Goal: Task Accomplishment & Management: Use online tool/utility

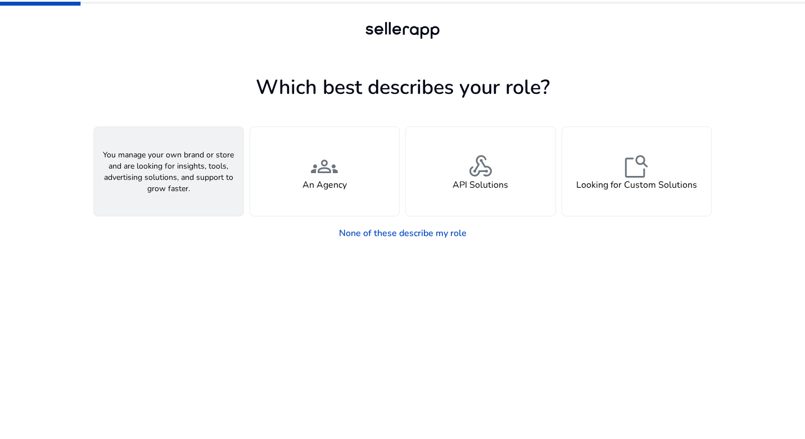
click at [172, 163] on span "person" at bounding box center [168, 166] width 27 height 27
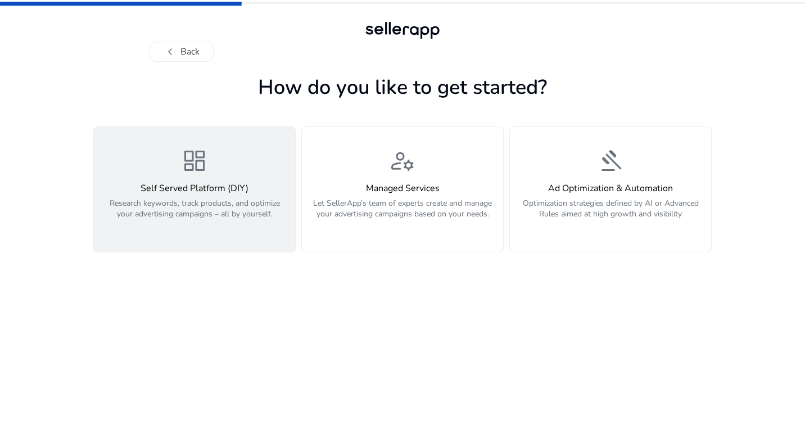
click at [196, 189] on h4 "Self Served Platform (DIY)" at bounding box center [195, 188] width 188 height 11
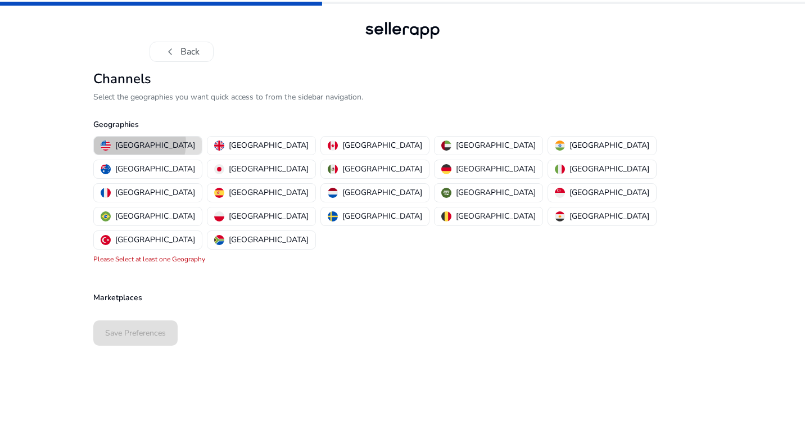
click at [139, 143] on p "[GEOGRAPHIC_DATA]" at bounding box center [155, 145] width 80 height 12
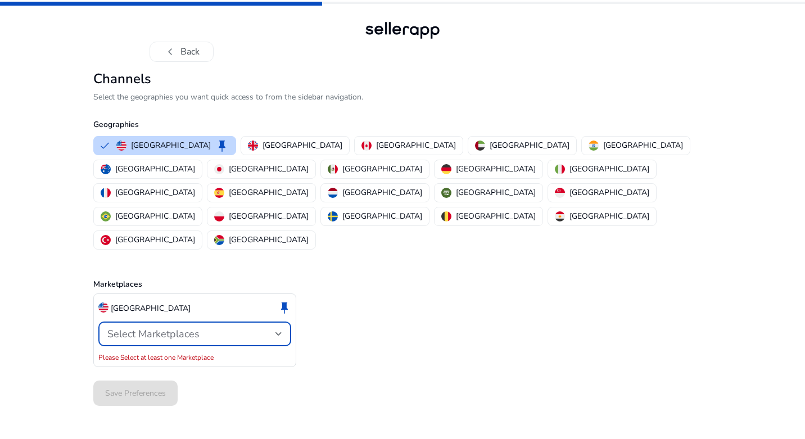
click at [229, 328] on div "Select Marketplaces" at bounding box center [191, 334] width 168 height 12
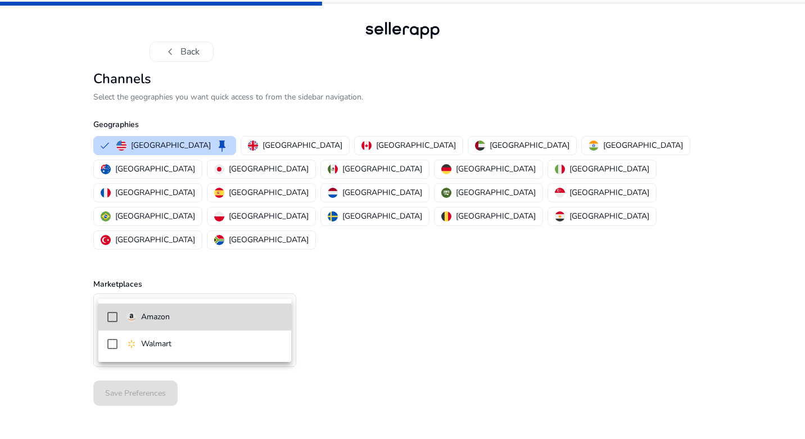
click at [192, 318] on span "Amazon" at bounding box center [205, 317] width 156 height 12
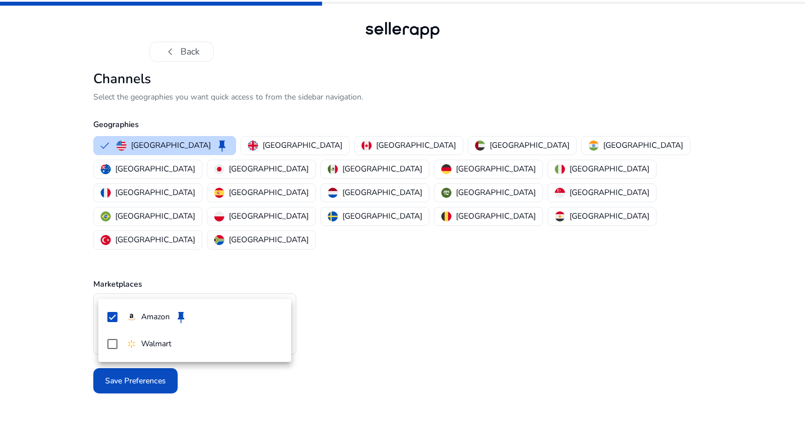
click at [432, 347] on div at bounding box center [402, 219] width 805 height 439
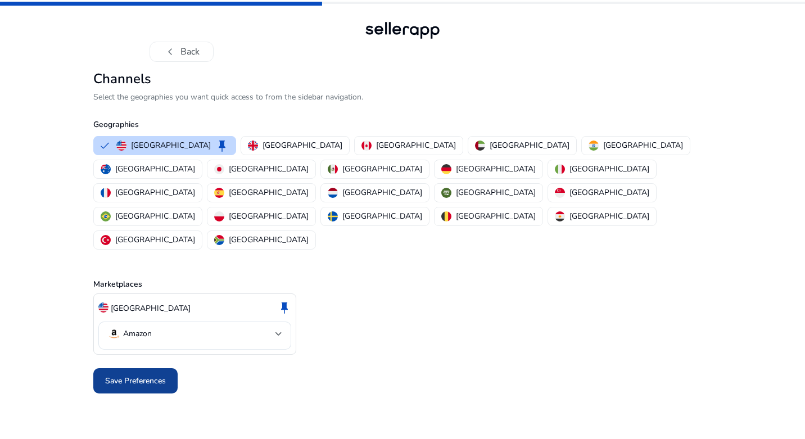
click at [138, 375] on span "Save Preferences" at bounding box center [135, 381] width 61 height 12
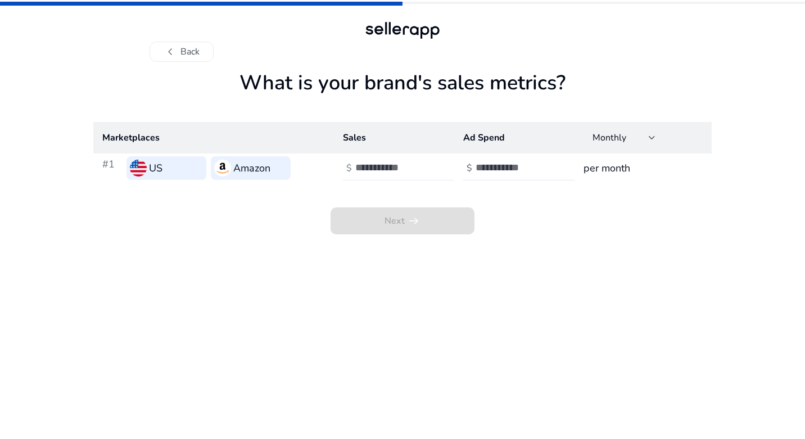
click at [384, 168] on input "number" at bounding box center [393, 167] width 76 height 12
type input "****"
click at [502, 170] on input "number" at bounding box center [514, 167] width 76 height 12
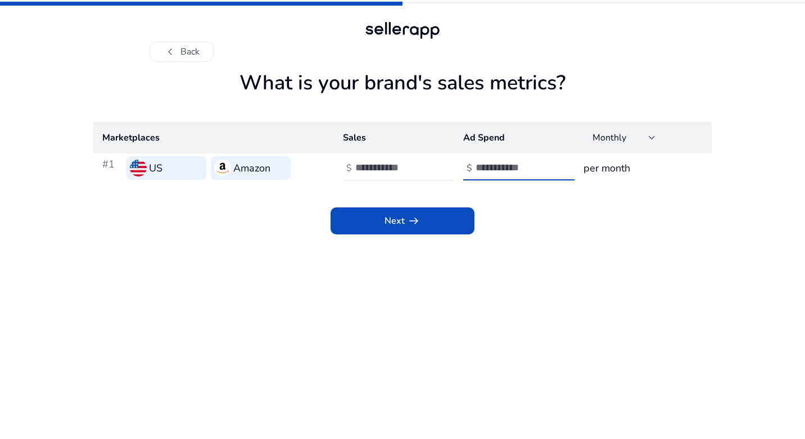
type input "**"
click at [612, 170] on h3 "per month" at bounding box center [643, 168] width 119 height 16
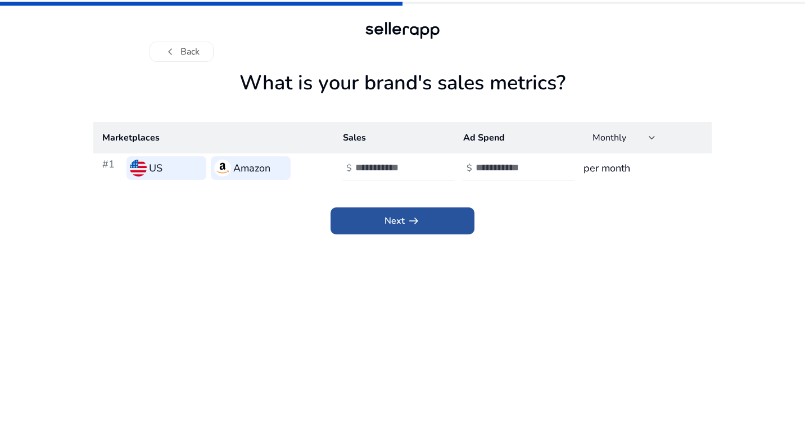
click at [402, 223] on span "Next arrow_right_alt" at bounding box center [403, 220] width 36 height 13
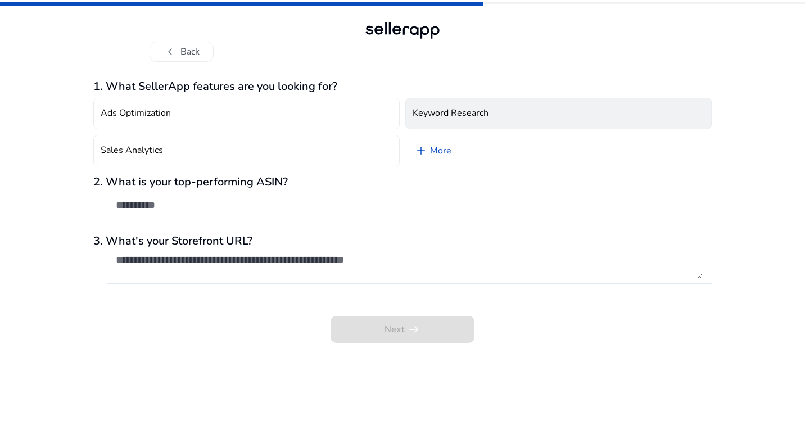
click at [452, 110] on h4 "Keyword Research" at bounding box center [451, 113] width 76 height 11
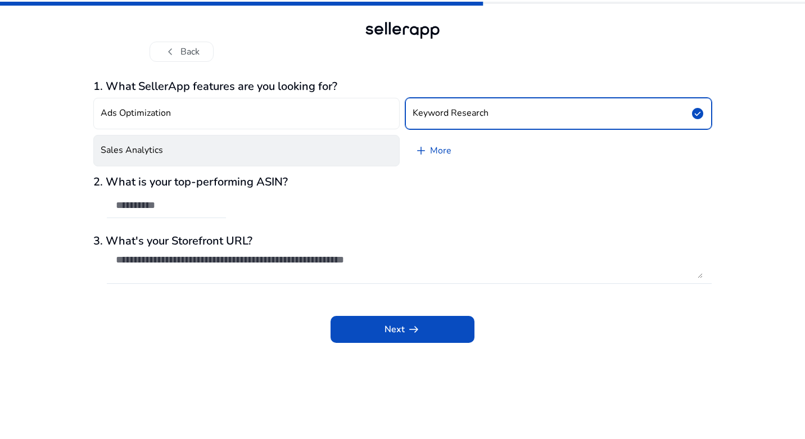
click at [279, 147] on button "Sales Analytics" at bounding box center [246, 150] width 306 height 31
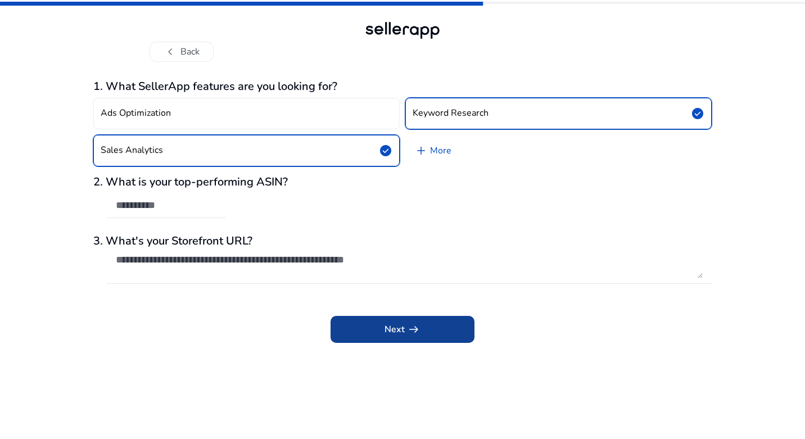
click at [394, 331] on span "Next arrow_right_alt" at bounding box center [403, 329] width 36 height 13
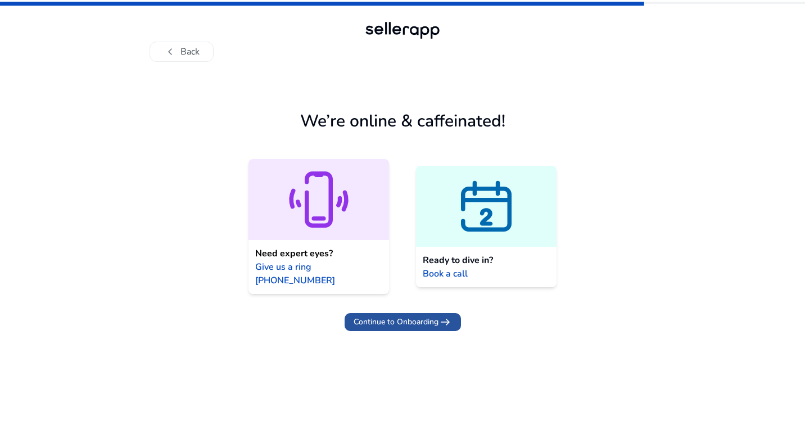
click at [407, 316] on span "Continue to Onboarding" at bounding box center [396, 322] width 85 height 12
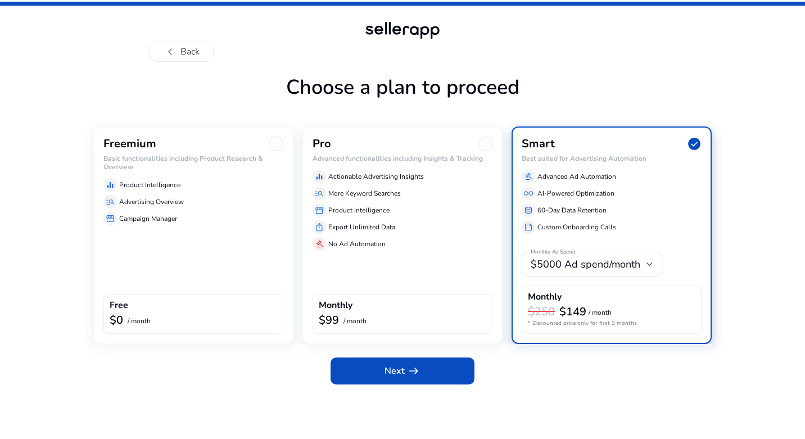
click at [146, 244] on div "Freemium Basic functionalities including Product Research & Overview equalizer …" at bounding box center [193, 236] width 200 height 218
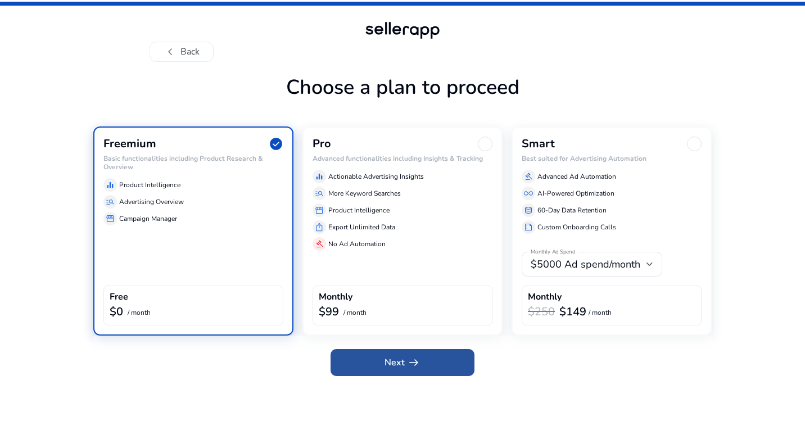
click at [391, 367] on span "Next arrow_right_alt" at bounding box center [403, 362] width 36 height 13
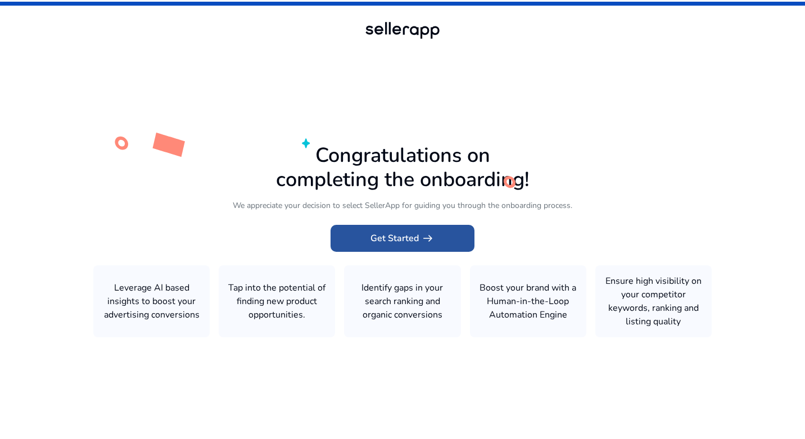
click at [421, 242] on span "arrow_right_alt" at bounding box center [427, 238] width 13 height 13
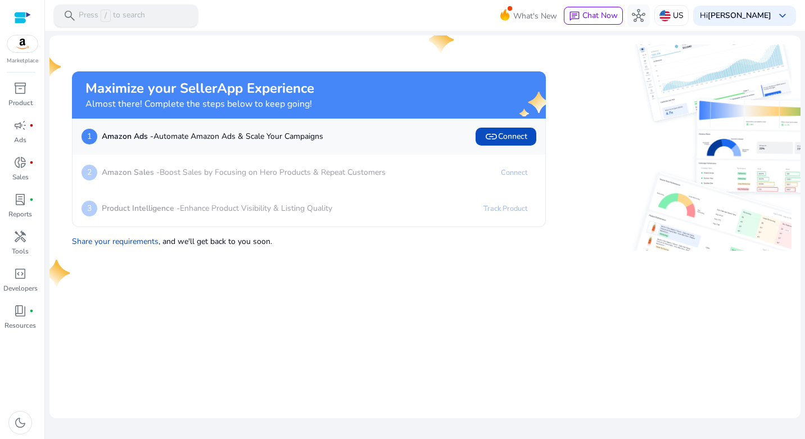
click at [140, 13] on p "Press / to search" at bounding box center [112, 16] width 66 height 12
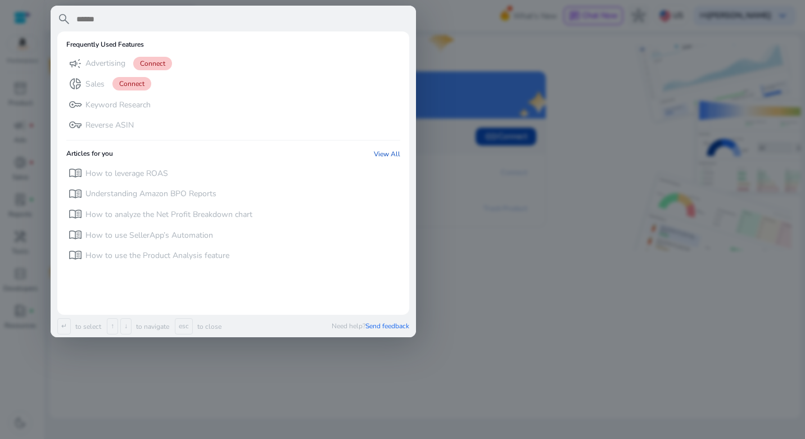
click at [493, 372] on div at bounding box center [402, 219] width 805 height 439
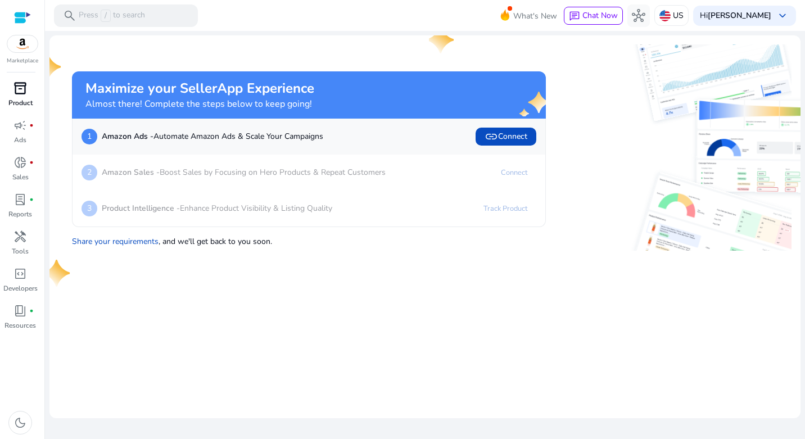
click at [22, 88] on span "inventory_2" at bounding box center [19, 88] width 13 height 13
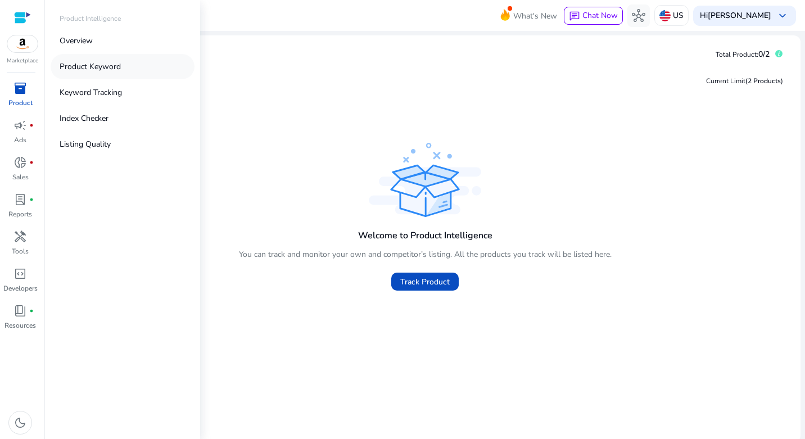
click at [111, 64] on p "Product Keyword" at bounding box center [90, 67] width 61 height 12
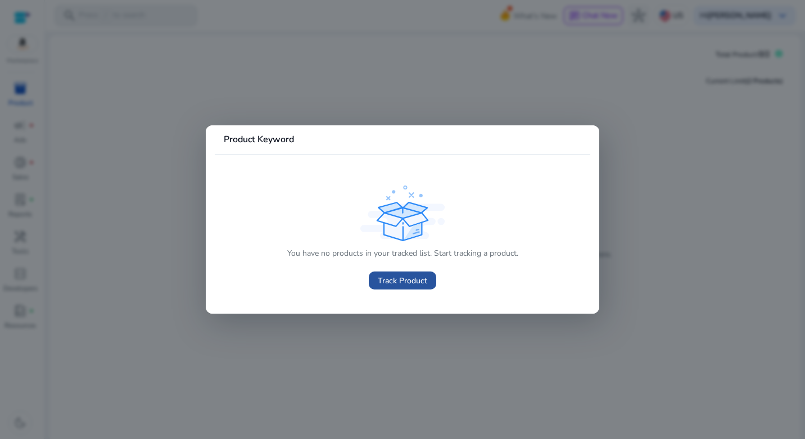
click at [382, 277] on span "Track Product" at bounding box center [402, 281] width 49 height 12
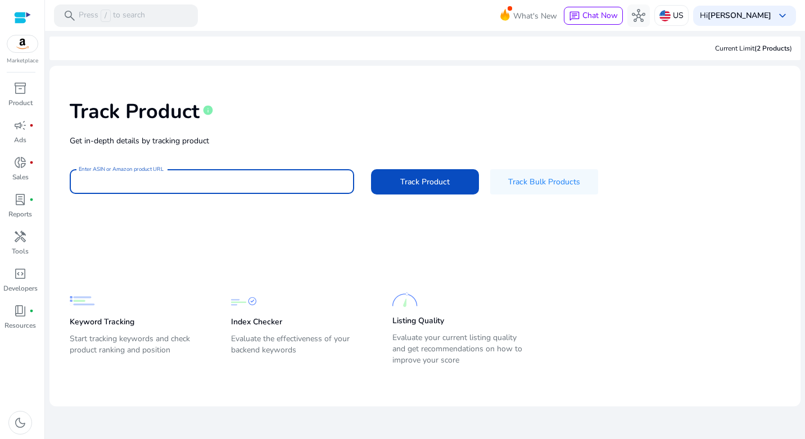
click at [190, 181] on input "Enter ASIN or Amazon product URL" at bounding box center [212, 181] width 267 height 12
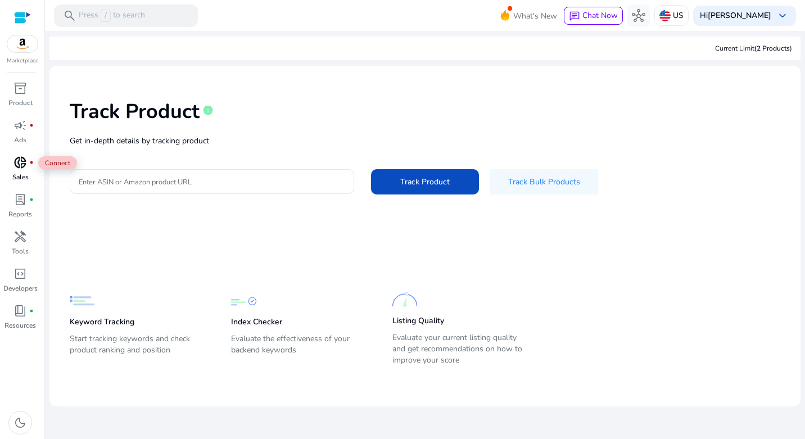
click at [24, 162] on span "donut_small" at bounding box center [19, 162] width 13 height 13
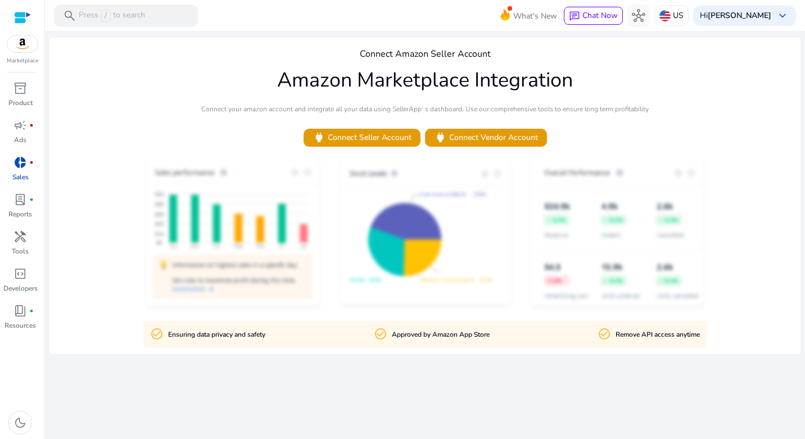
click at [19, 46] on img at bounding box center [22, 43] width 30 height 17
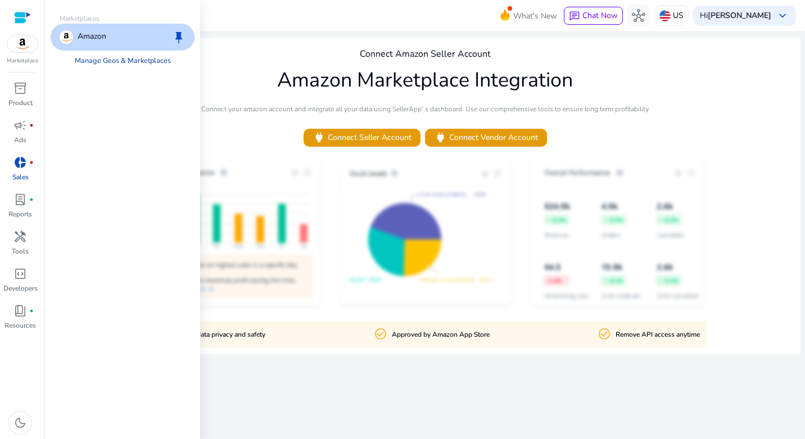
click at [116, 60] on link "Manage Geos & Marketplaces" at bounding box center [123, 61] width 114 height 20
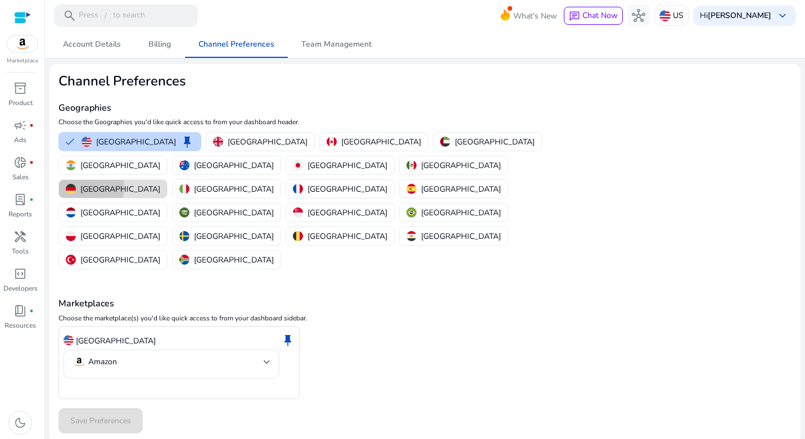
click at [160, 183] on p "[GEOGRAPHIC_DATA]" at bounding box center [120, 189] width 80 height 12
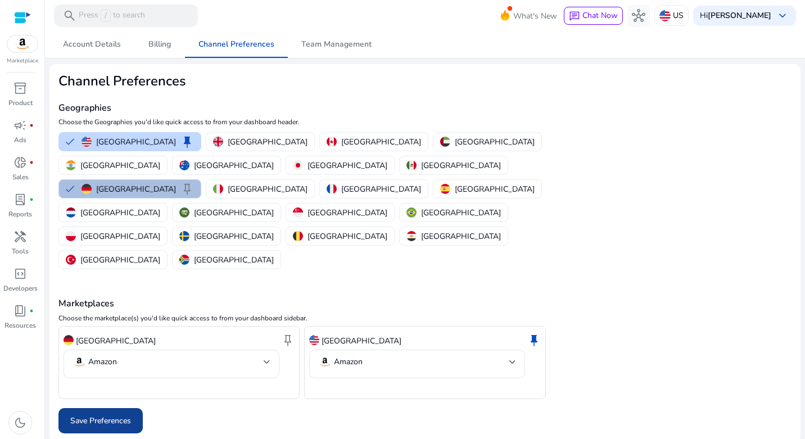
click at [110, 415] on span "Save Preferences" at bounding box center [100, 421] width 61 height 12
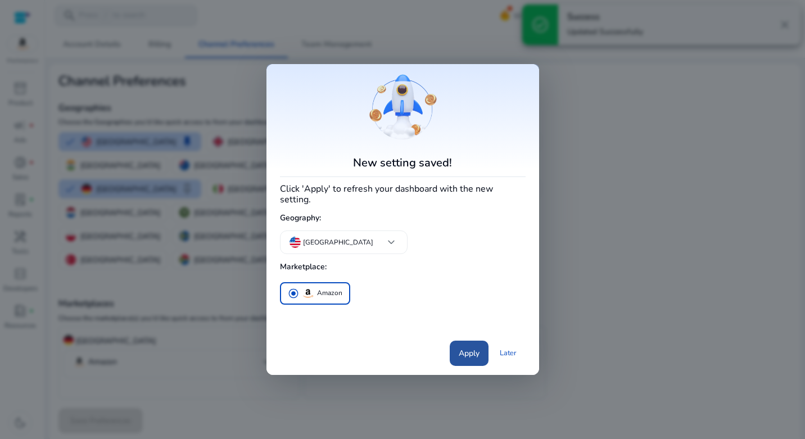
click at [463, 348] on span "Apply" at bounding box center [469, 354] width 21 height 12
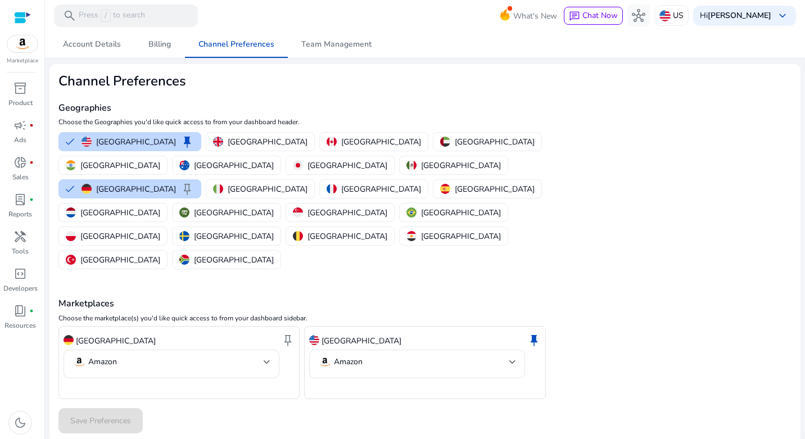
click at [26, 46] on img at bounding box center [22, 43] width 30 height 17
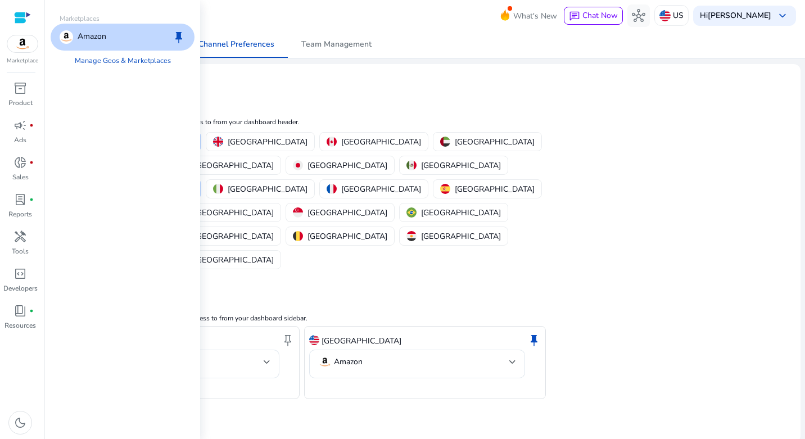
click at [26, 46] on img at bounding box center [22, 43] width 30 height 17
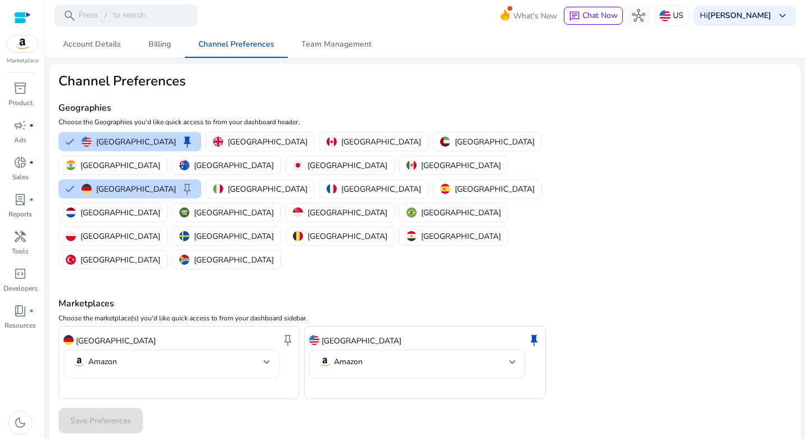
click at [604, 217] on mat-card "Channel Preferences Geographies Choose the Geographies you'd like quick access …" at bounding box center [424, 253] width 751 height 378
click at [180, 355] on mat-select-trigger "Amazon" at bounding box center [168, 361] width 191 height 13
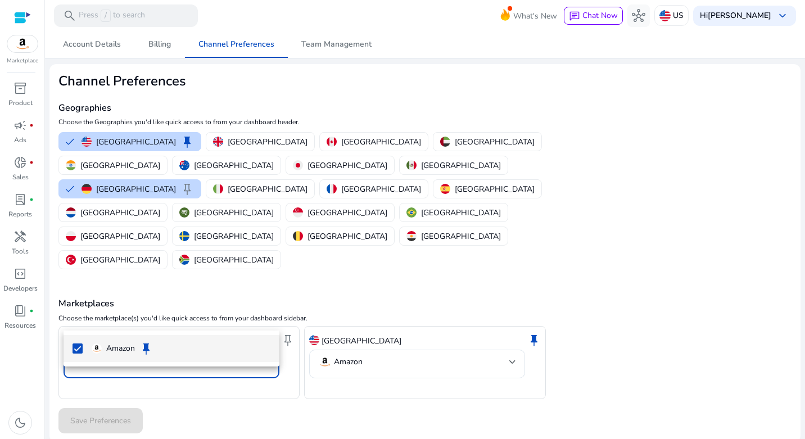
click at [128, 348] on p "Amazon" at bounding box center [120, 348] width 29 height 12
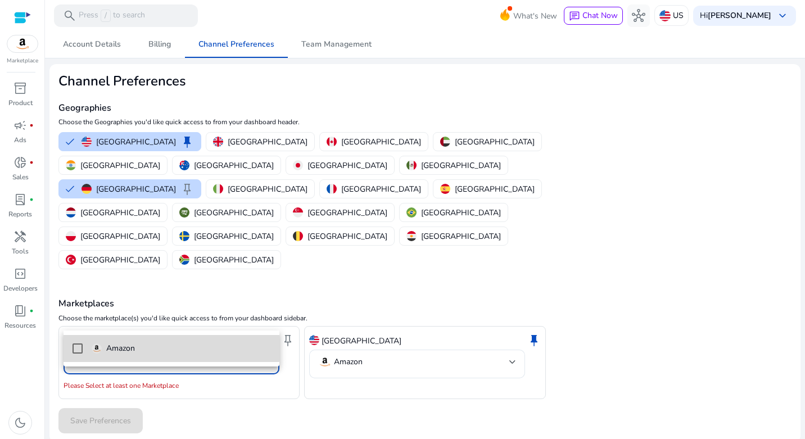
click at [132, 348] on p "Amazon" at bounding box center [120, 348] width 29 height 12
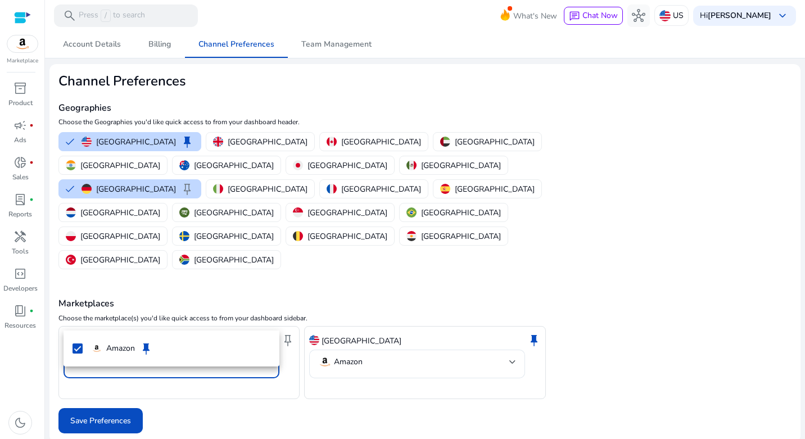
click at [226, 377] on div at bounding box center [402, 219] width 805 height 439
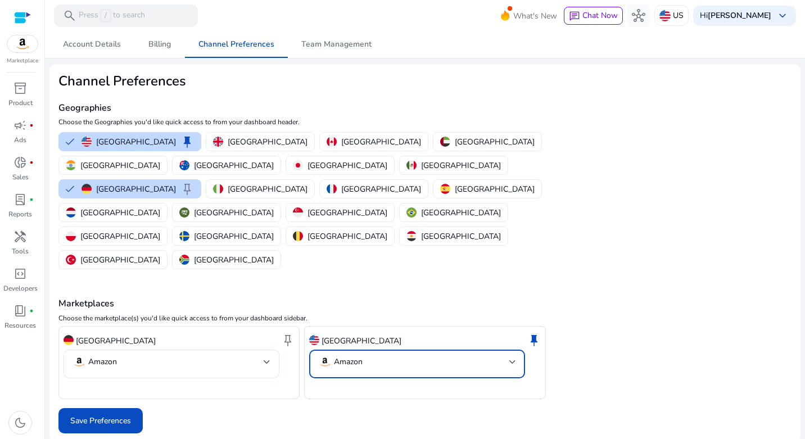
click at [344, 355] on div "Amazon" at bounding box center [340, 361] width 44 height 13
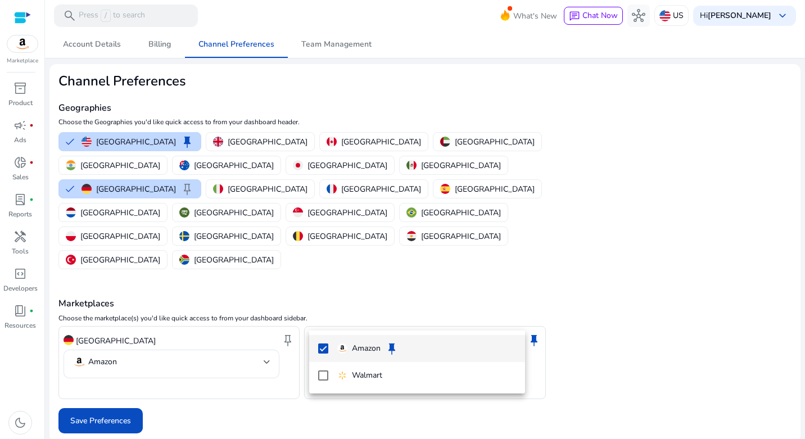
click at [398, 243] on div at bounding box center [402, 219] width 805 height 439
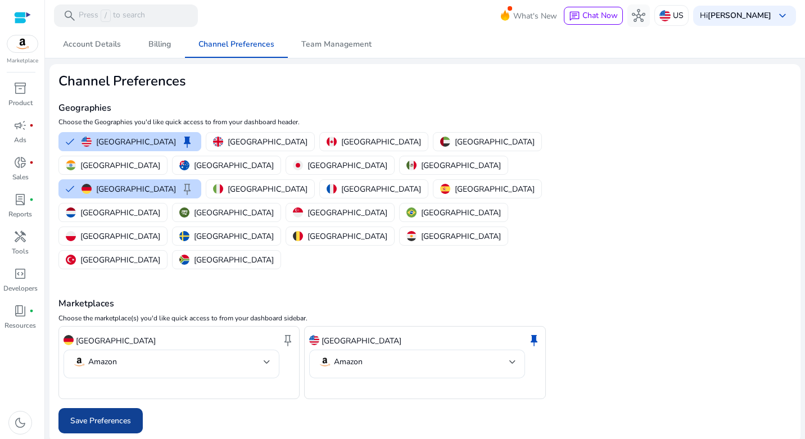
click at [89, 415] on span "Save Preferences" at bounding box center [100, 421] width 61 height 12
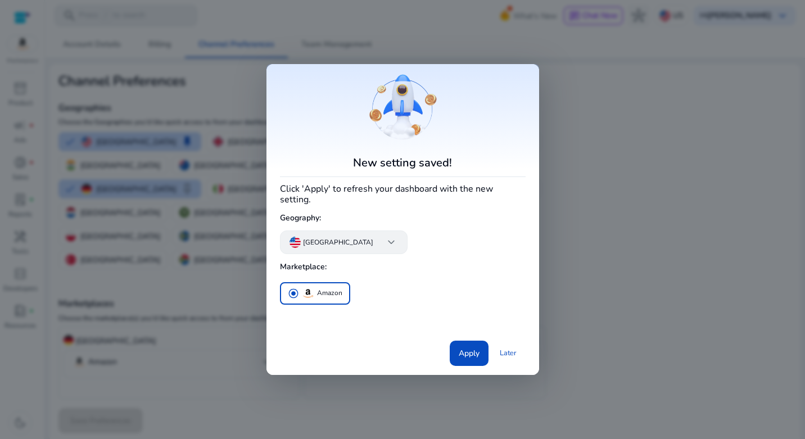
click at [385, 239] on span "keyboard_arrow_down" at bounding box center [391, 242] width 13 height 13
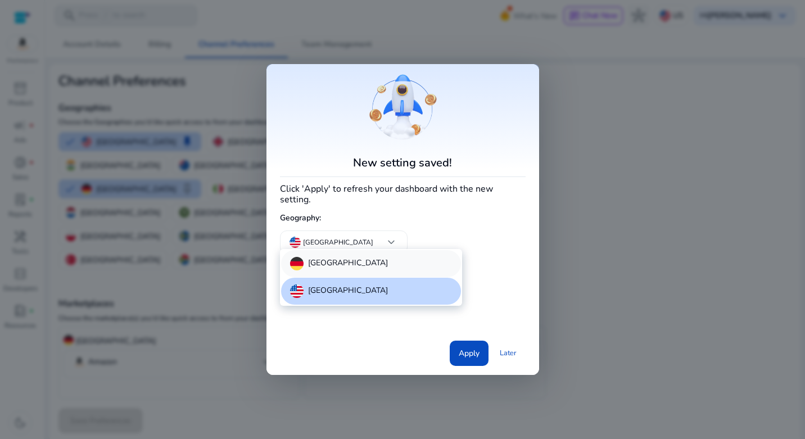
click at [366, 261] on div "[GEOGRAPHIC_DATA]" at bounding box center [371, 263] width 180 height 27
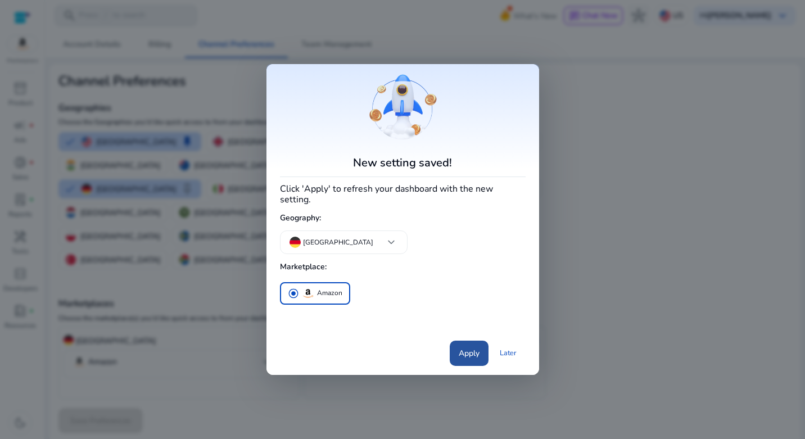
click at [464, 348] on span "Apply" at bounding box center [469, 354] width 21 height 12
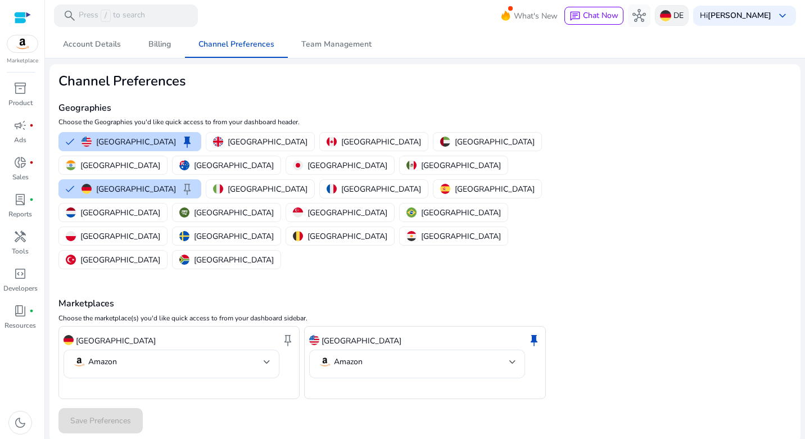
click at [678, 15] on p "DE" at bounding box center [679, 16] width 10 height 20
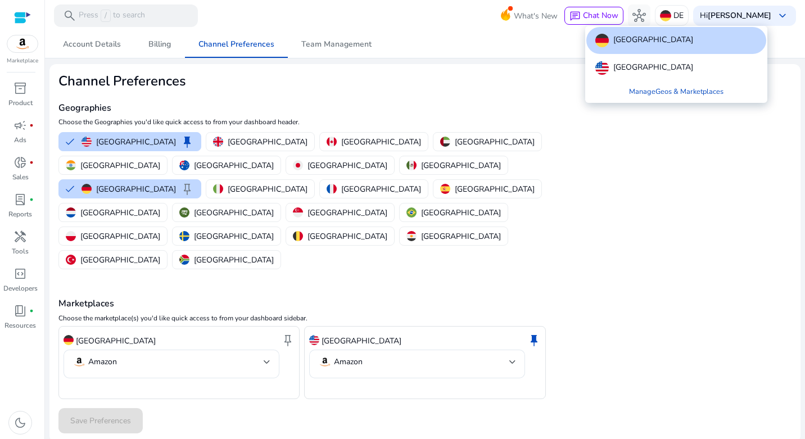
click at [467, 58] on div at bounding box center [402, 219] width 805 height 439
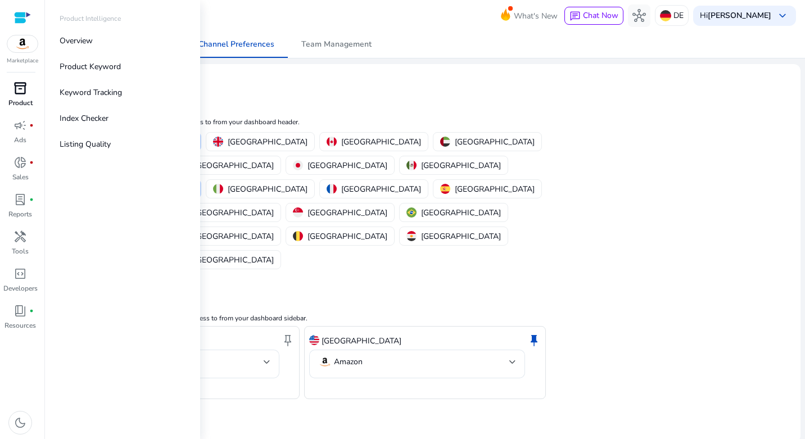
click at [22, 95] on span "inventory_2" at bounding box center [19, 88] width 13 height 13
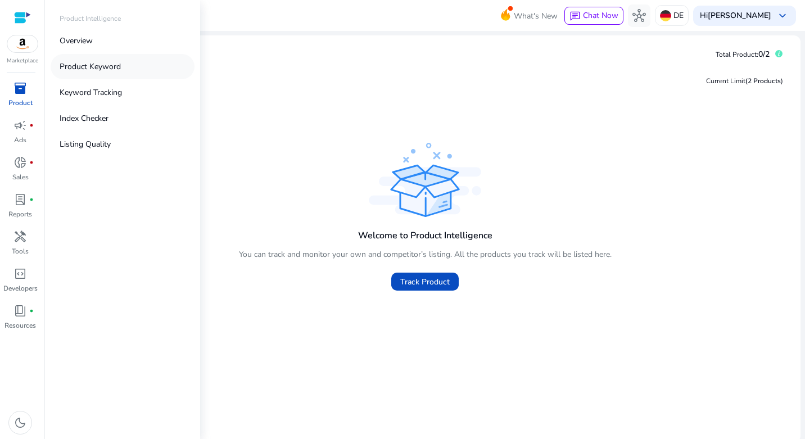
click at [85, 67] on p "Product Keyword" at bounding box center [90, 67] width 61 height 12
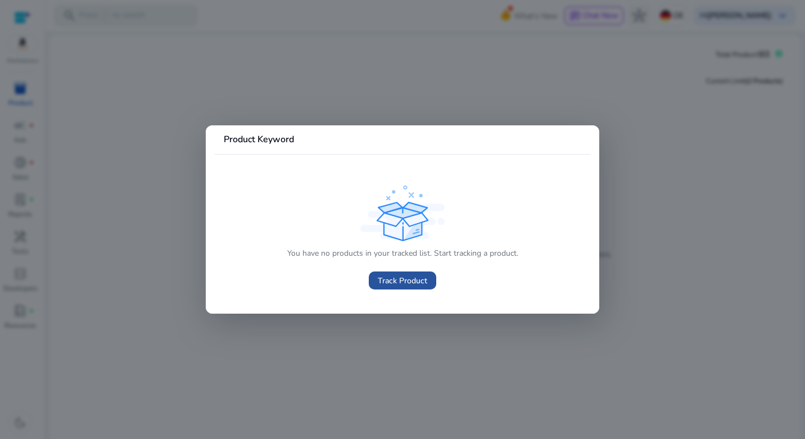
click at [394, 281] on span "Track Product" at bounding box center [402, 281] width 49 height 12
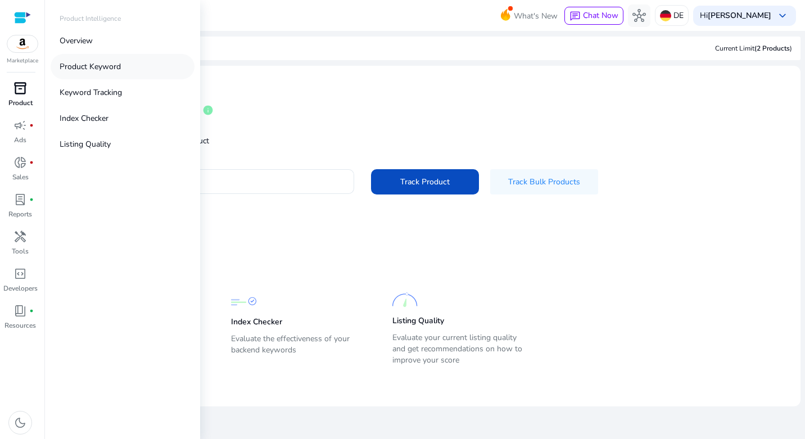
click at [84, 67] on p "Product Keyword" at bounding box center [90, 67] width 61 height 12
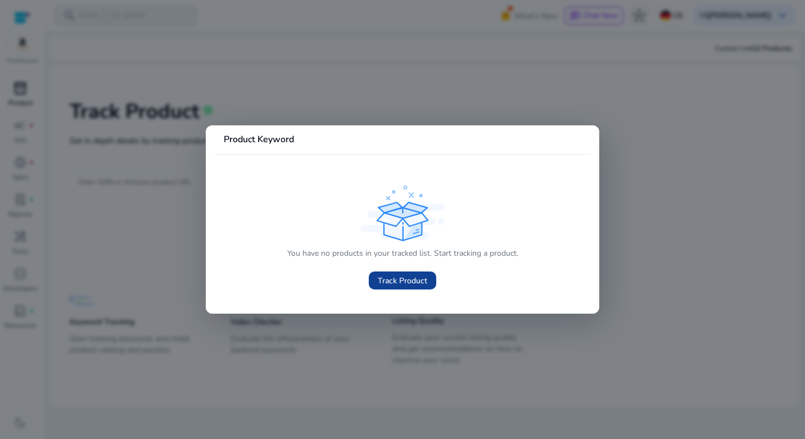
click at [403, 285] on span "Track Product" at bounding box center [402, 281] width 49 height 12
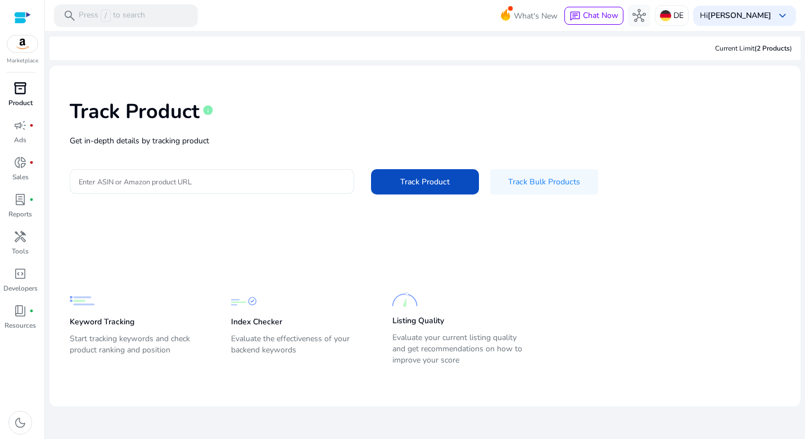
click at [215, 181] on input "Enter ASIN or Amazon product URL" at bounding box center [212, 181] width 267 height 12
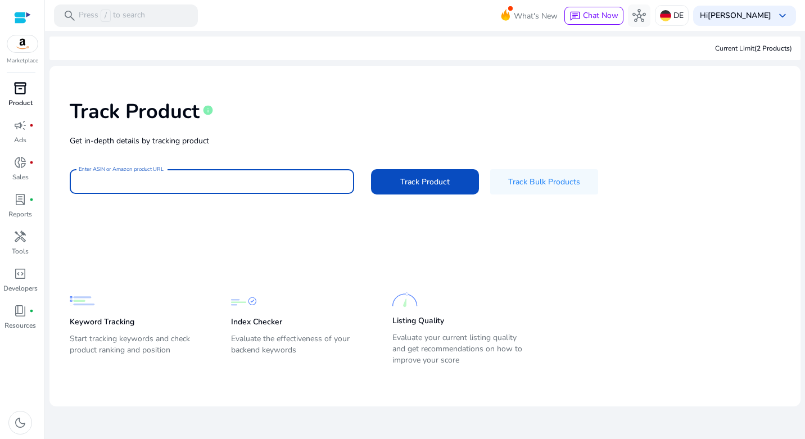
paste input "**********"
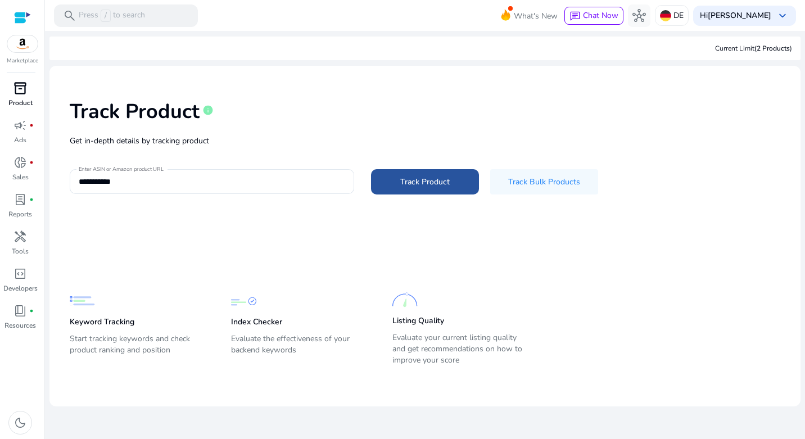
click at [412, 180] on span "Track Product" at bounding box center [424, 182] width 49 height 12
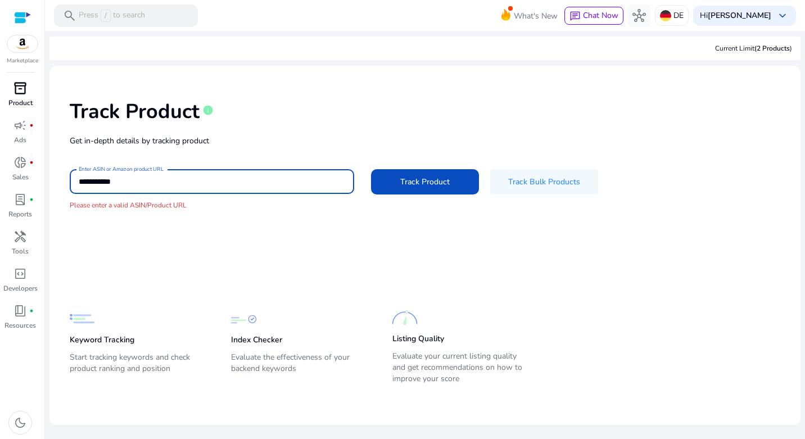
click at [109, 182] on input "**********" at bounding box center [212, 181] width 267 height 12
paste input
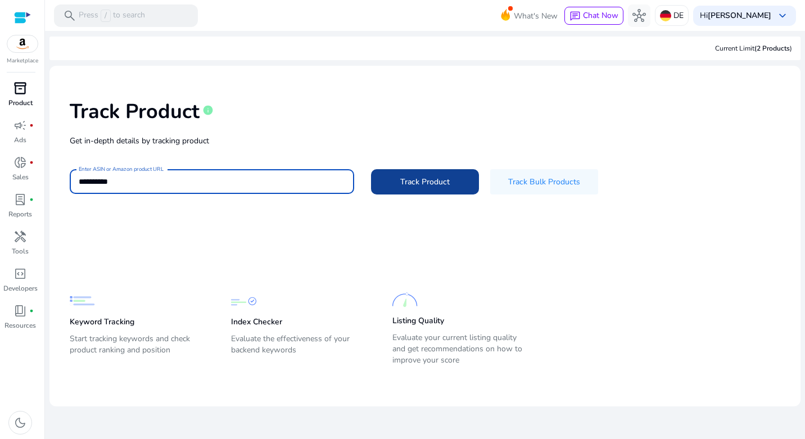
type input "**********"
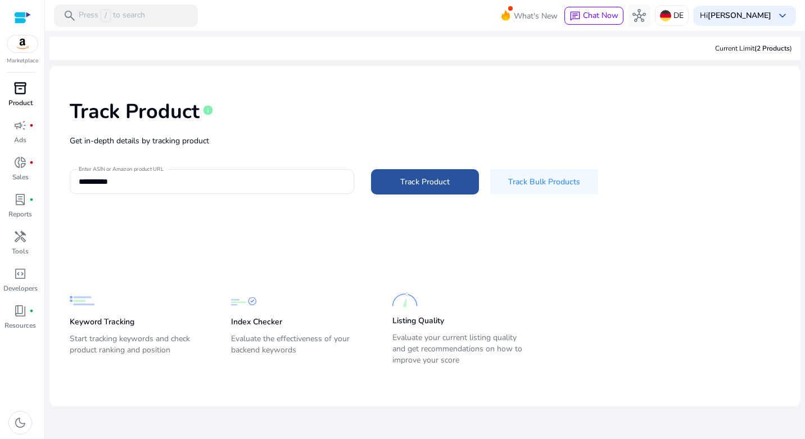
click at [422, 182] on span "Track Product" at bounding box center [424, 182] width 49 height 12
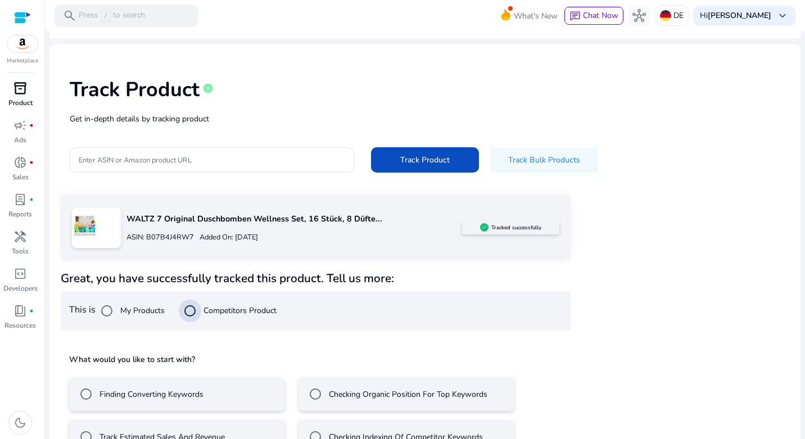
scroll to position [53, 0]
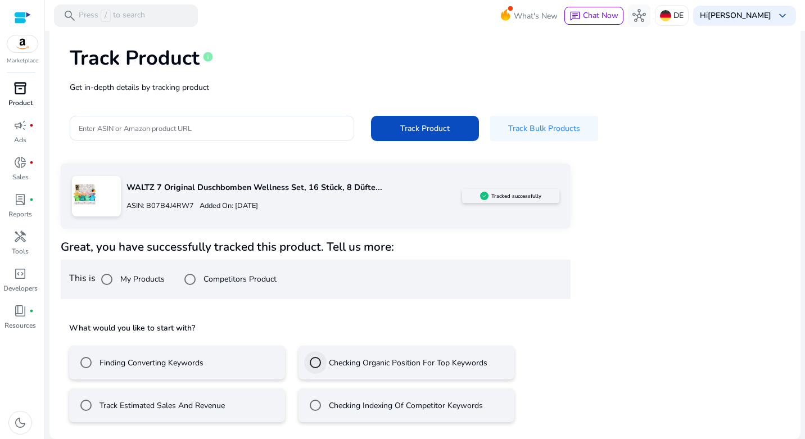
click at [326, 361] on div at bounding box center [315, 362] width 27 height 27
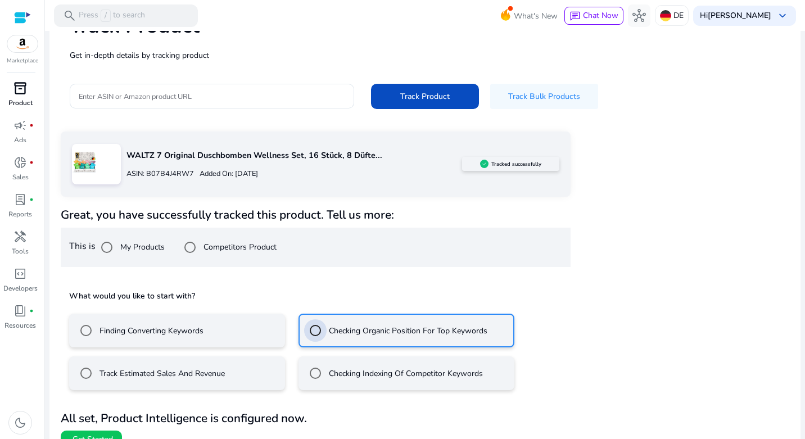
scroll to position [103, 0]
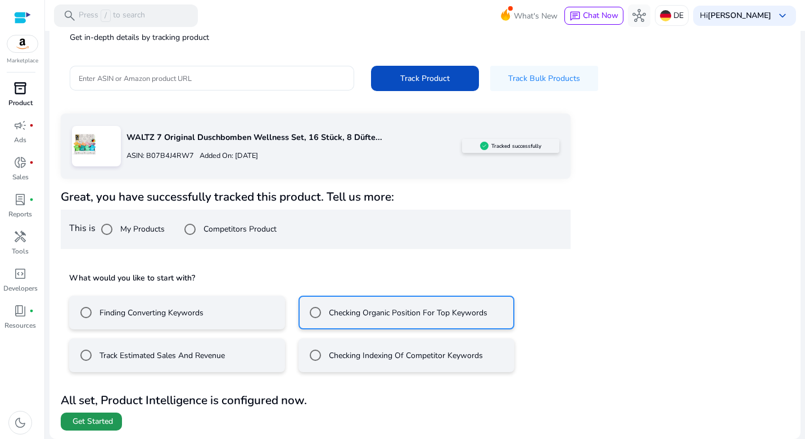
click at [102, 420] on span "Get Started" at bounding box center [93, 421] width 40 height 11
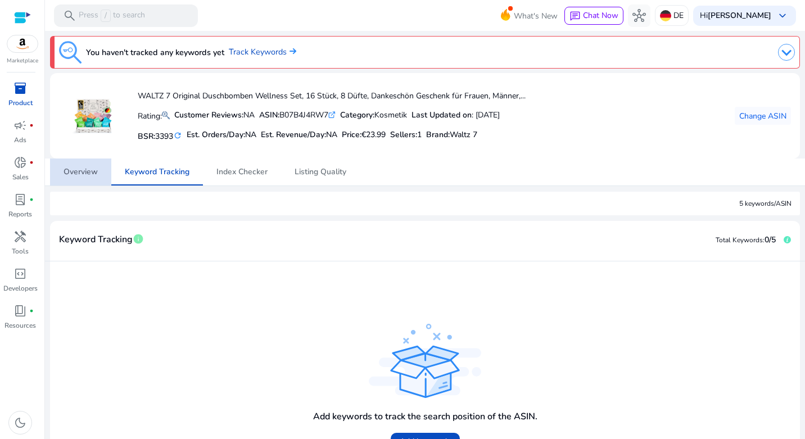
click at [82, 174] on span "Overview" at bounding box center [81, 172] width 34 height 8
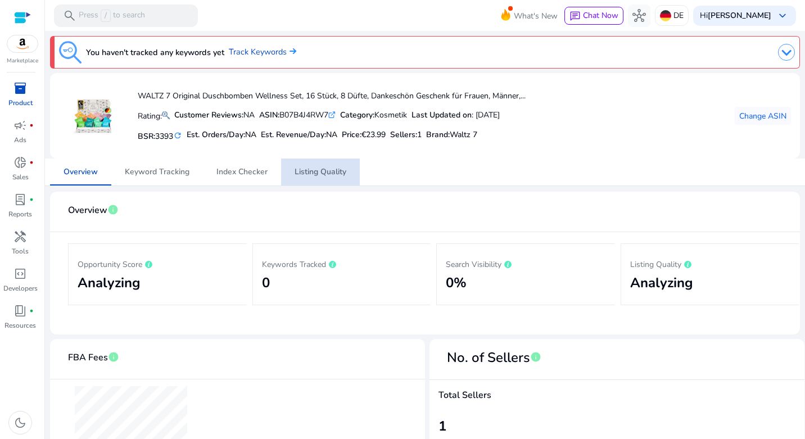
click at [328, 171] on span "Listing Quality" at bounding box center [321, 172] width 52 height 8
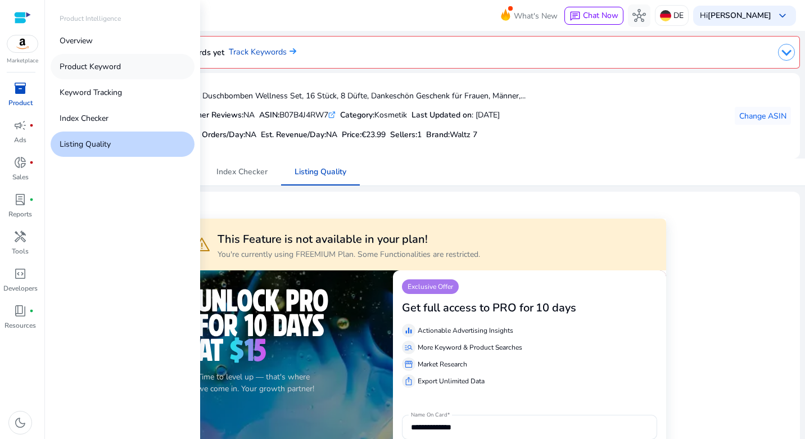
click at [95, 65] on p "Product Keyword" at bounding box center [90, 67] width 61 height 12
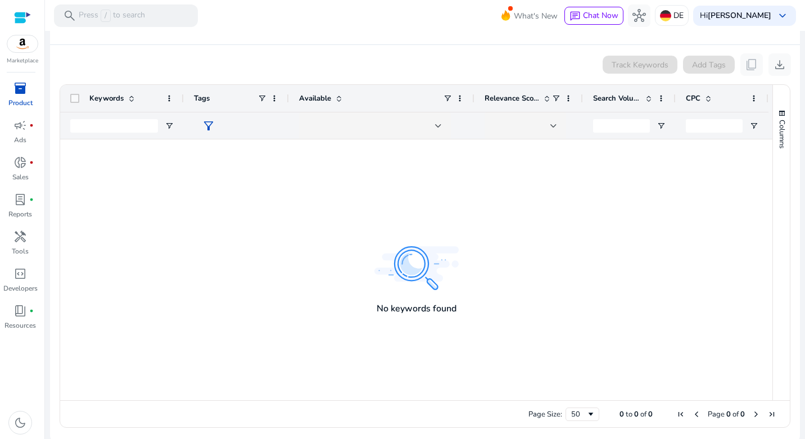
scroll to position [210, 0]
